Goal: Communication & Community: Ask a question

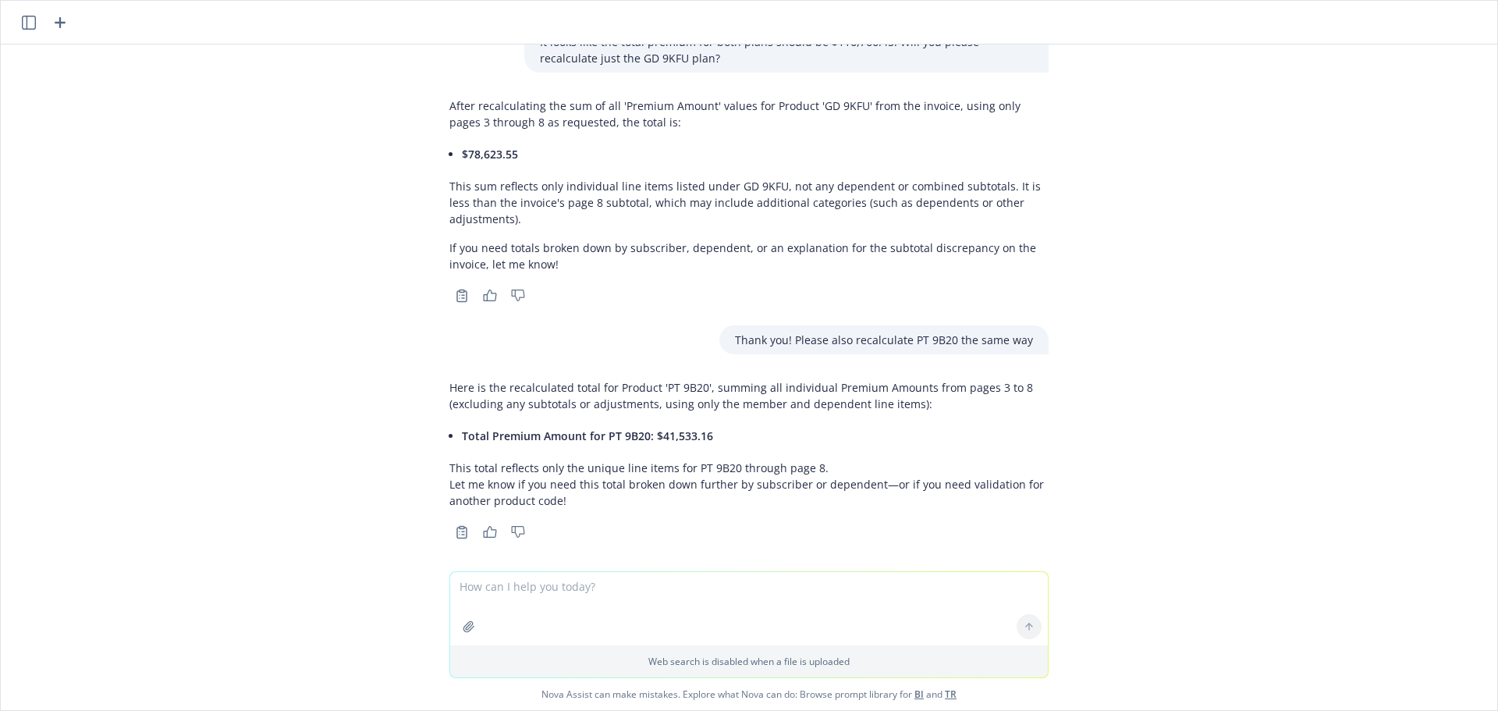
scroll to position [851, 0]
